Goal: Find specific page/section: Find specific page/section

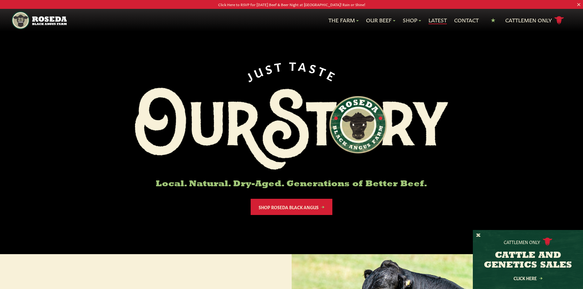
click at [442, 20] on link "Latest" at bounding box center [437, 20] width 18 height 8
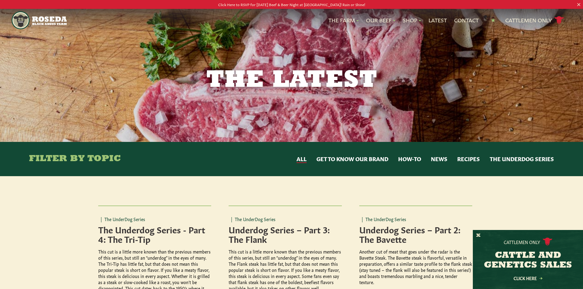
click at [437, 160] on button "News" at bounding box center [439, 159] width 17 height 8
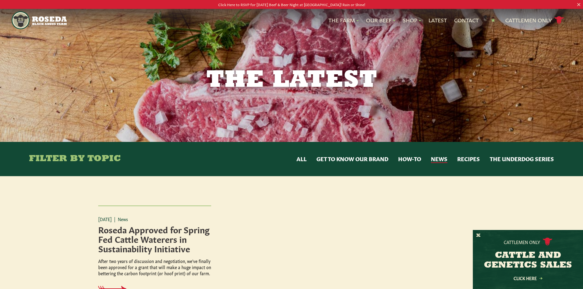
click at [279, 5] on p "Click Here to RSVP for [DATE] Beef & Beer Night at [GEOGRAPHIC_DATA]! Rain or S…" at bounding box center [291, 4] width 525 height 6
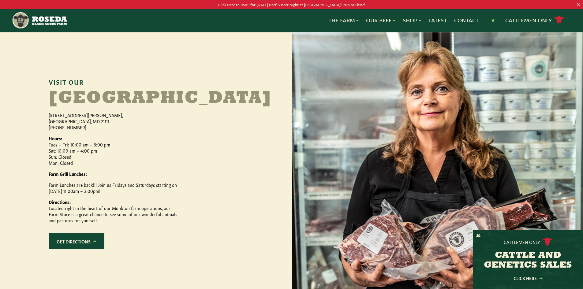
scroll to position [275, 0]
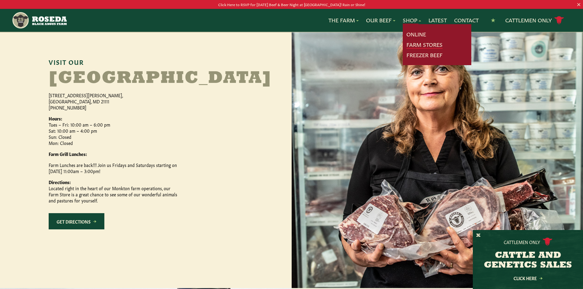
click at [411, 45] on link "Farm Stores" at bounding box center [424, 45] width 36 height 8
